Goal: Task Accomplishment & Management: Manage account settings

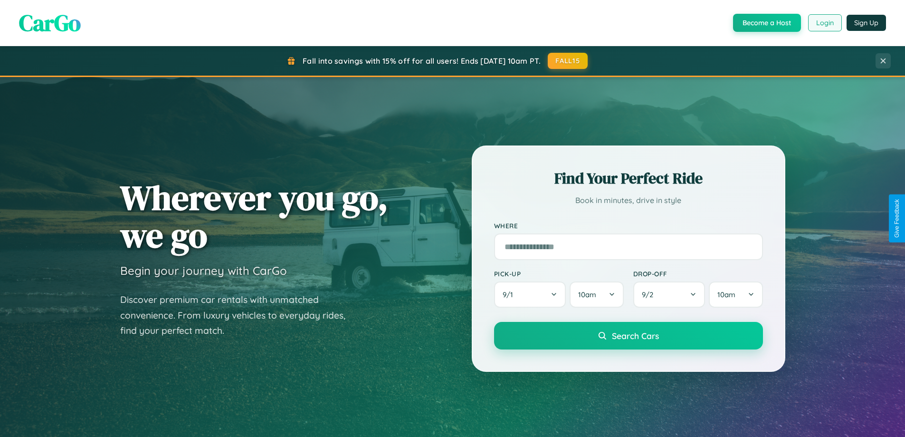
click at [824, 23] on button "Login" at bounding box center [825, 22] width 34 height 17
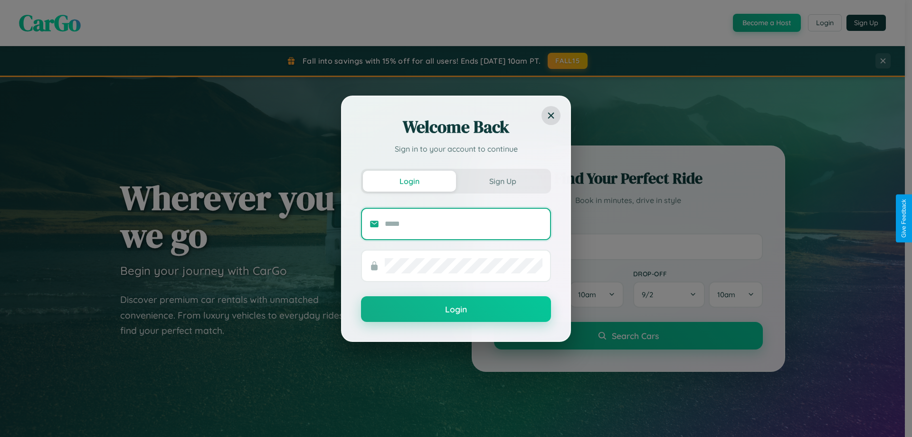
click at [464, 223] on input "text" at bounding box center [464, 223] width 158 height 15
type input "**********"
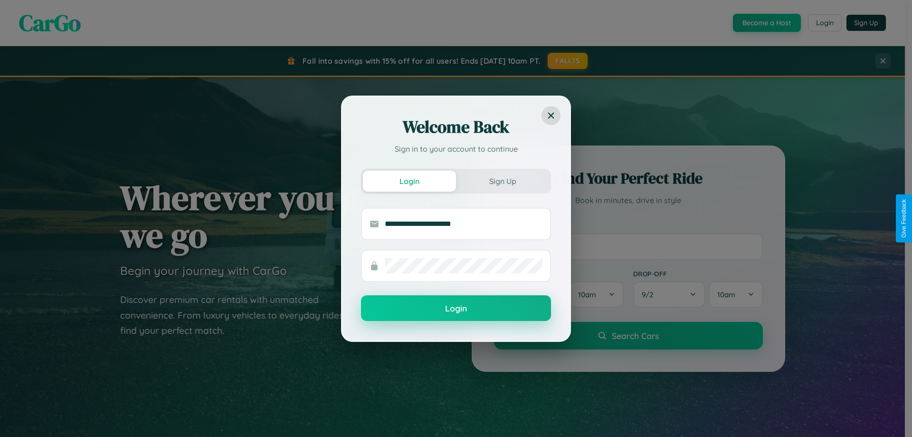
click at [456, 308] on button "Login" at bounding box center [456, 308] width 190 height 26
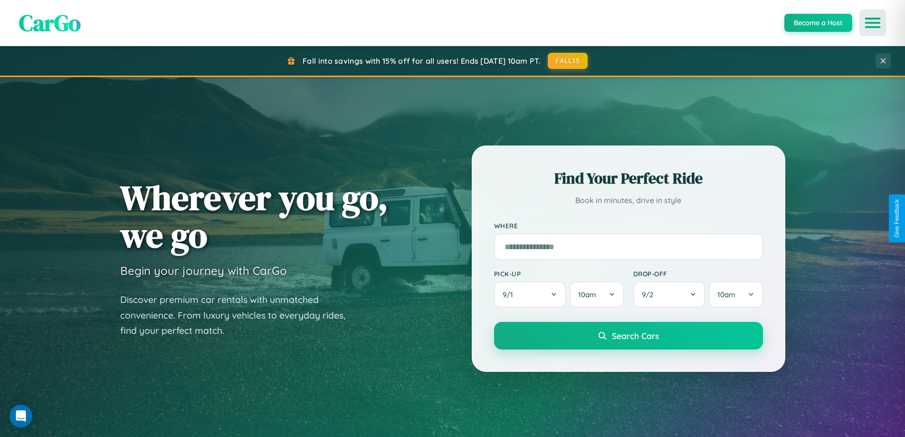
click at [873, 23] on icon "Open menu" at bounding box center [873, 23] width 14 height 9
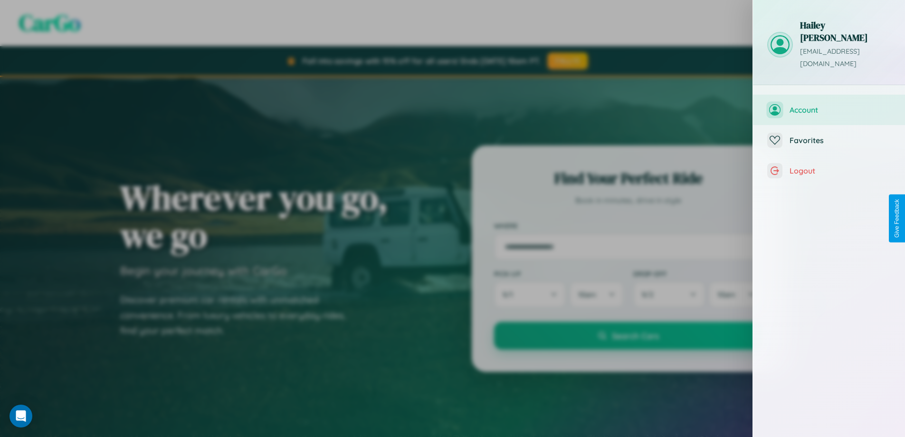
click at [829, 105] on span "Account" at bounding box center [840, 110] width 101 height 10
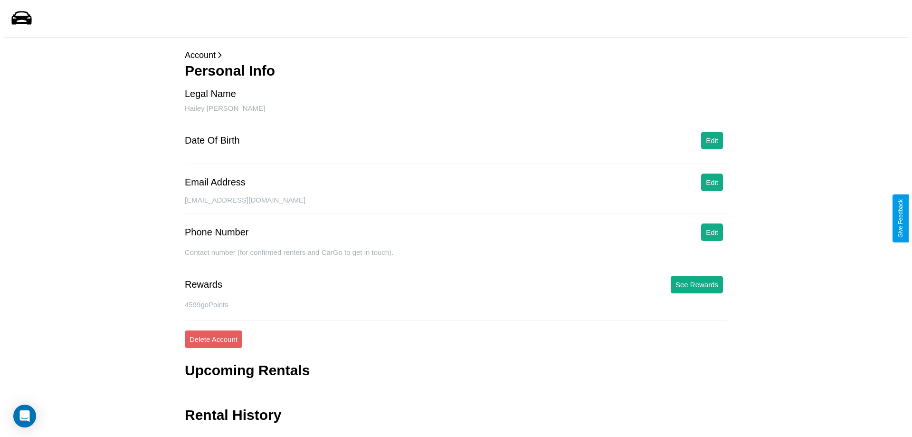
scroll to position [23, 0]
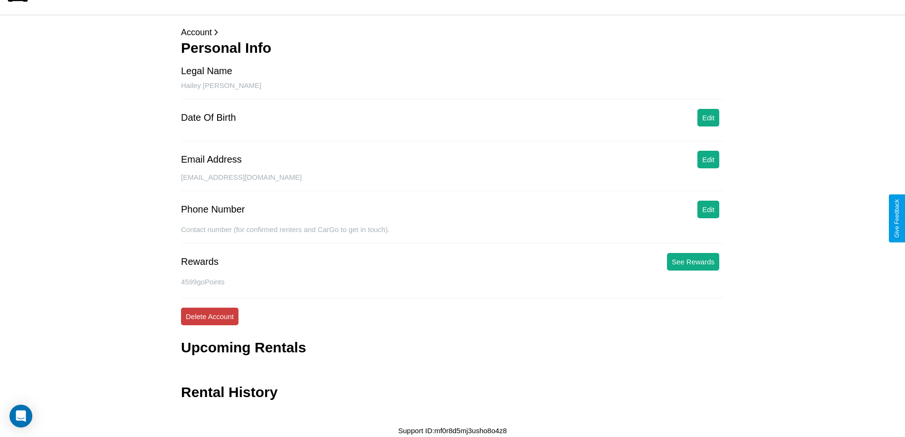
click at [209, 316] on button "Delete Account" at bounding box center [209, 316] width 57 height 18
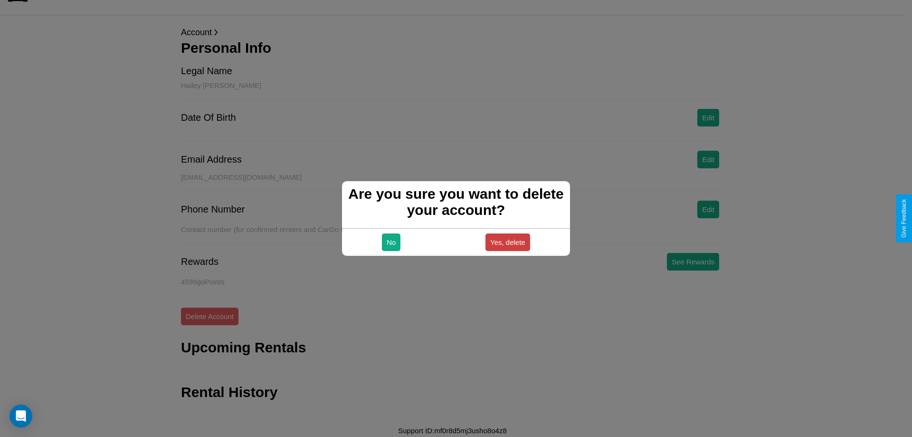
click at [507, 242] on button "Yes, delete" at bounding box center [507, 242] width 45 height 18
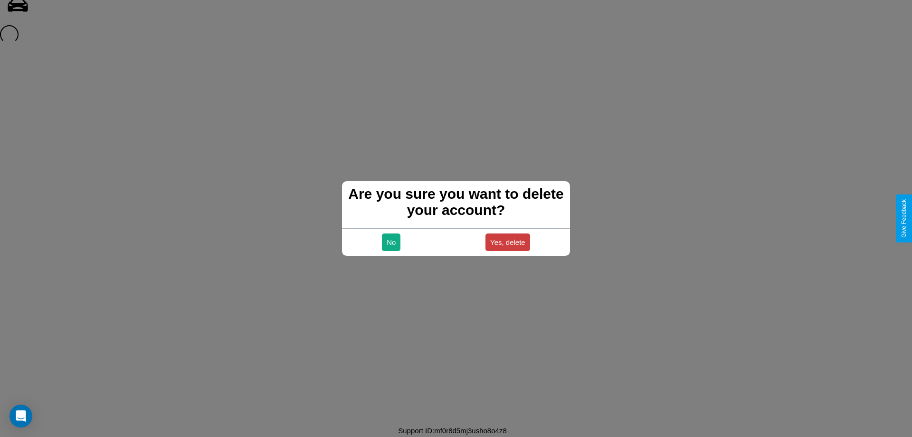
scroll to position [13, 0]
